Goal: Transaction & Acquisition: Purchase product/service

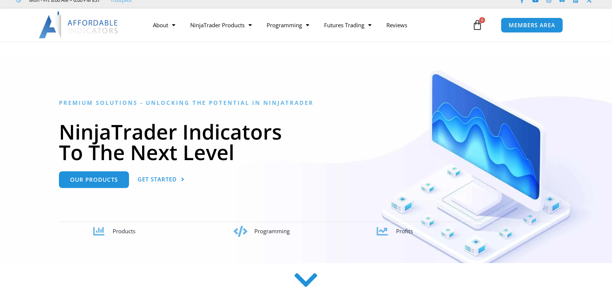
scroll to position [33, 0]
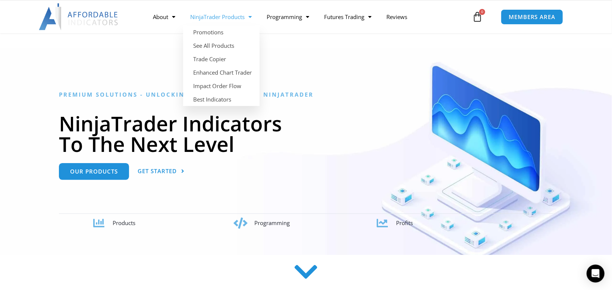
click at [239, 16] on link "NinjaTrader Products" at bounding box center [221, 16] width 76 height 17
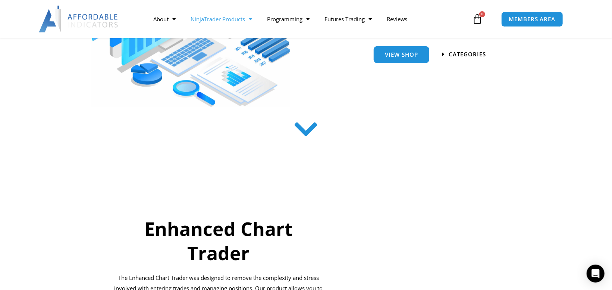
scroll to position [187, 0]
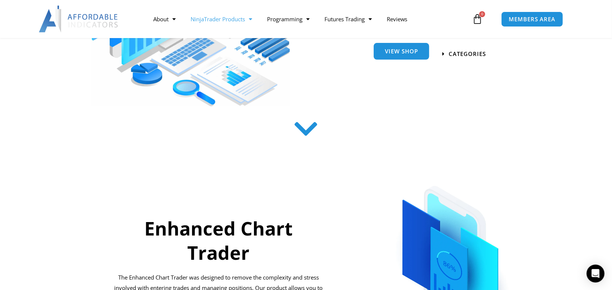
click at [393, 58] on link "View Shop" at bounding box center [402, 51] width 56 height 17
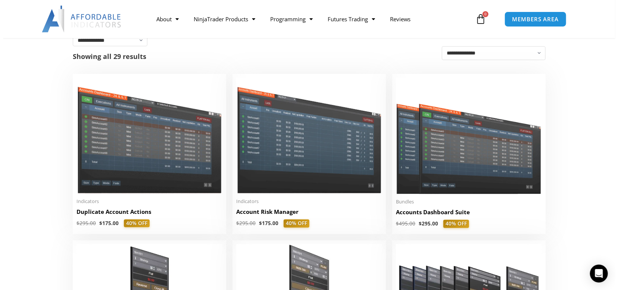
scroll to position [140, 0]
